Goal: Entertainment & Leisure: Consume media (video, audio)

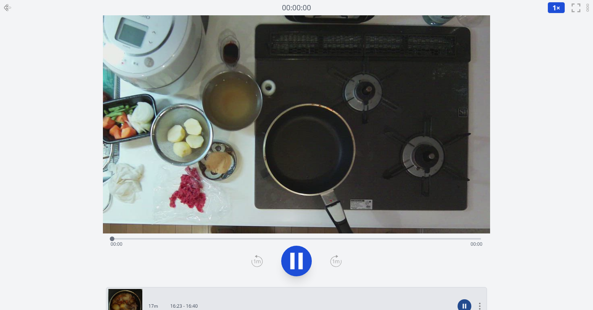
click at [294, 266] on icon at bounding box center [293, 261] width 4 height 16
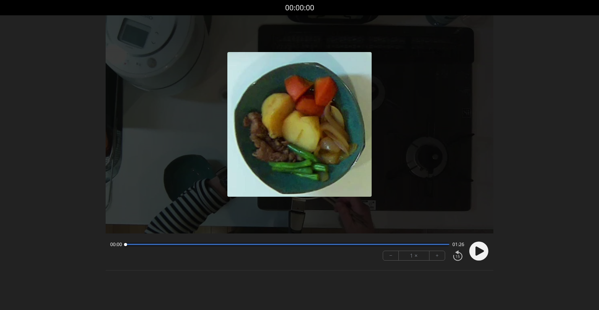
click at [475, 250] on circle at bounding box center [478, 251] width 19 height 19
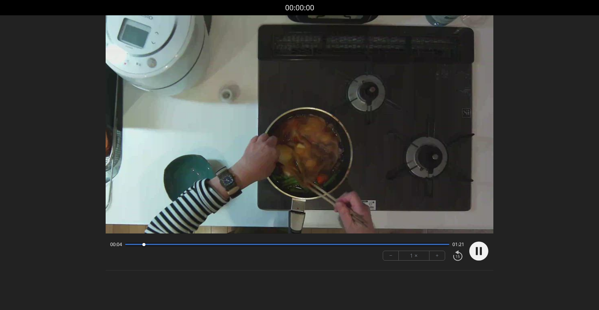
click at [481, 250] on icon at bounding box center [481, 251] width 2 height 8
